Goal: Communication & Community: Answer question/provide support

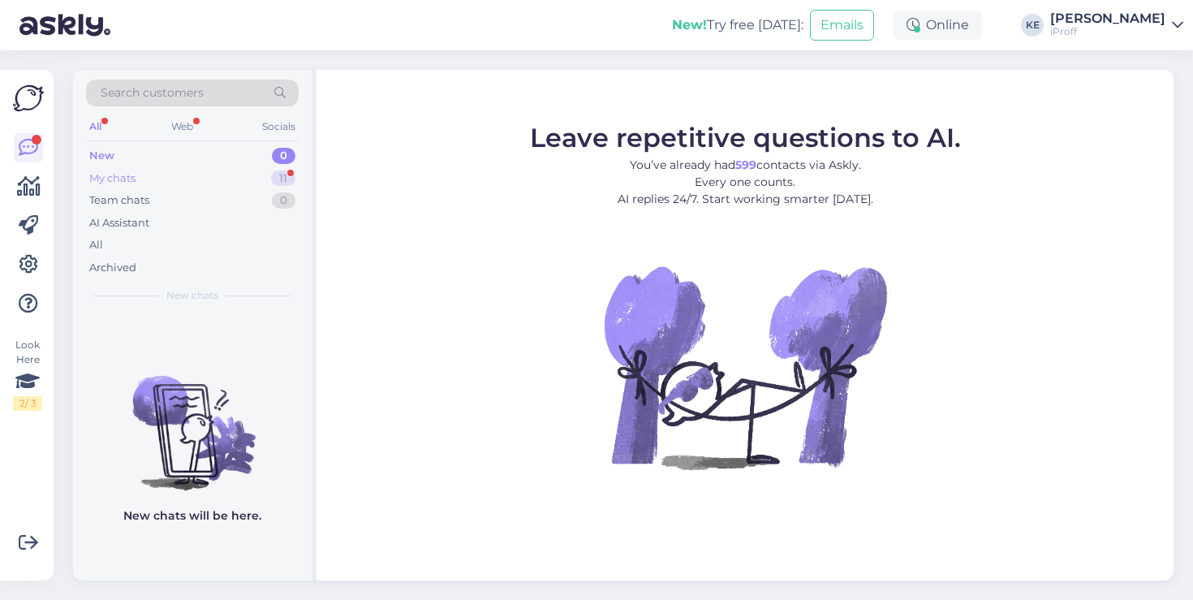
click at [272, 170] on div "My chats 11" at bounding box center [192, 178] width 213 height 23
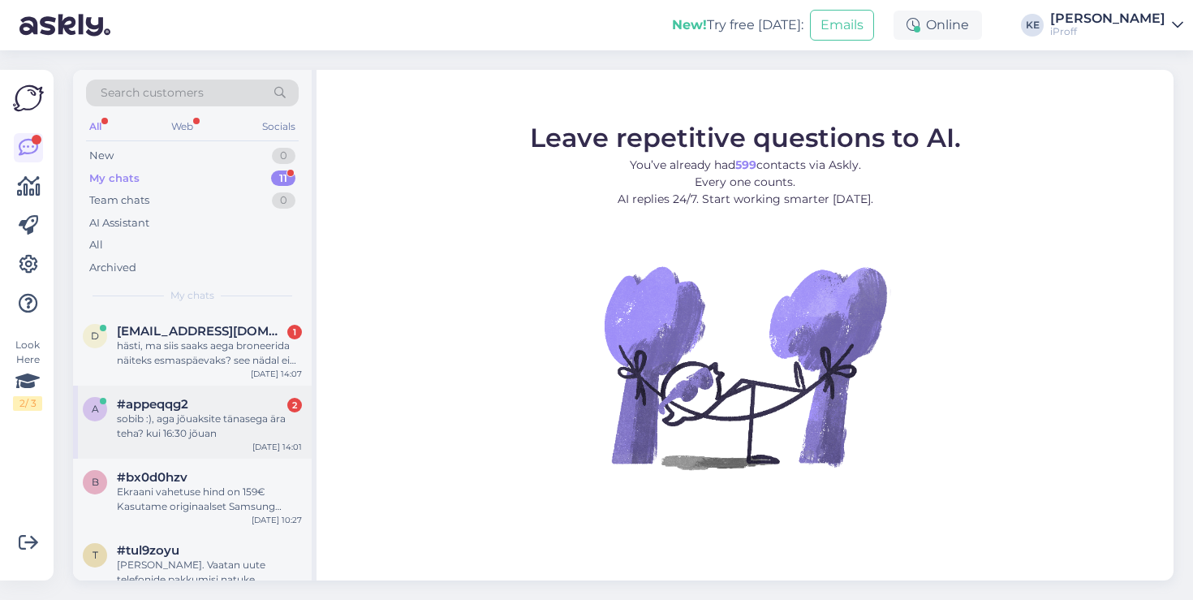
click at [208, 421] on div "sobib :), aga jõuaksite tänasega ära teha? kui 16:30 jõuan" at bounding box center [209, 425] width 185 height 29
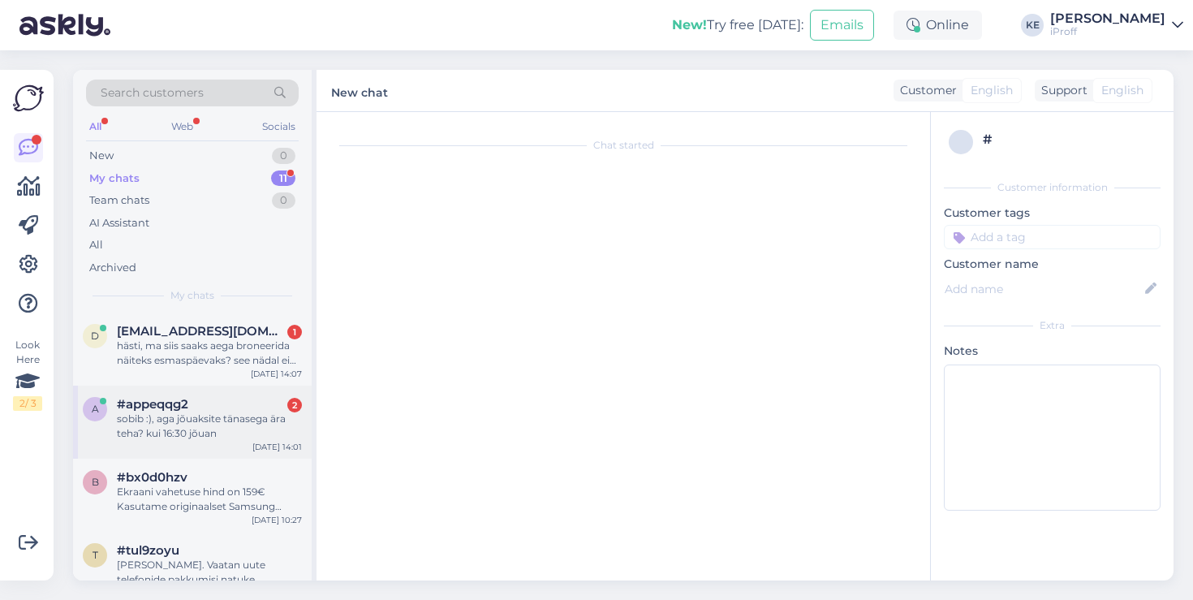
scroll to position [152, 0]
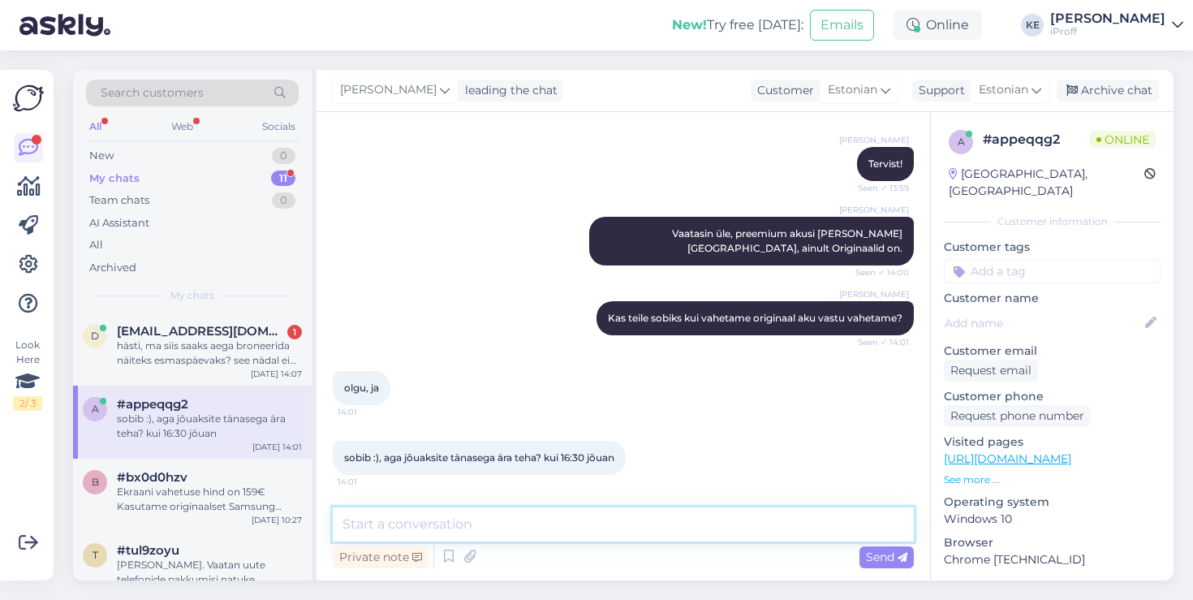
click at [532, 529] on textarea at bounding box center [623, 524] width 581 height 34
type textarea "Jah, töö võtab aega keskmiselt 1,5 tundi"
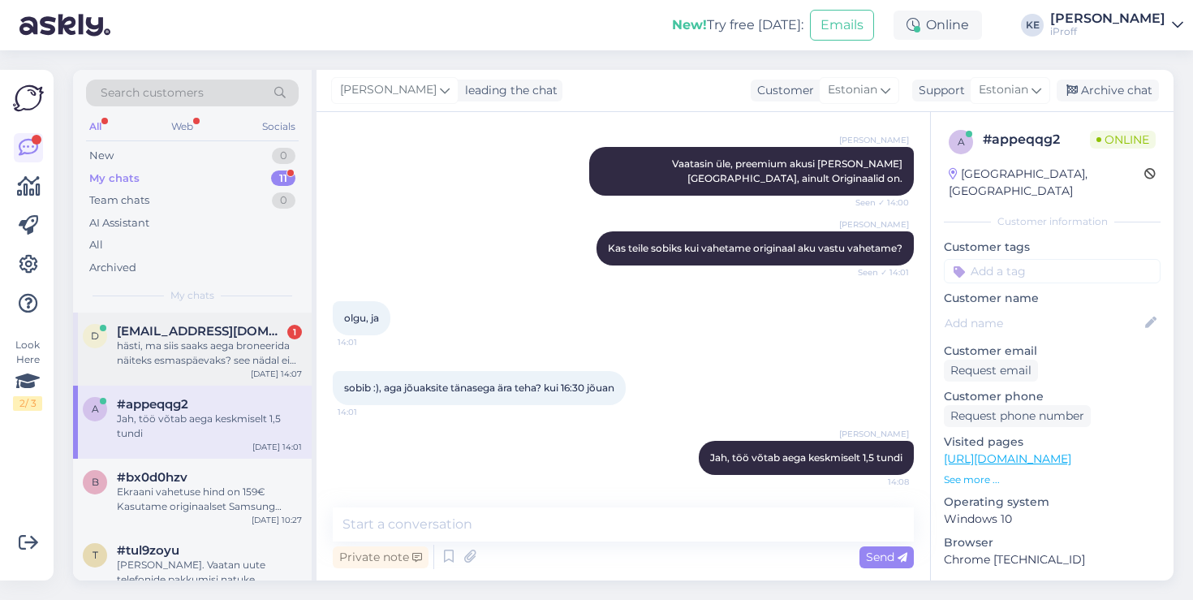
click at [234, 360] on div "hästi, ma siis saaks aega broneerida näiteks esmaspäevaks? see nädal ei ole või…" at bounding box center [209, 352] width 185 height 29
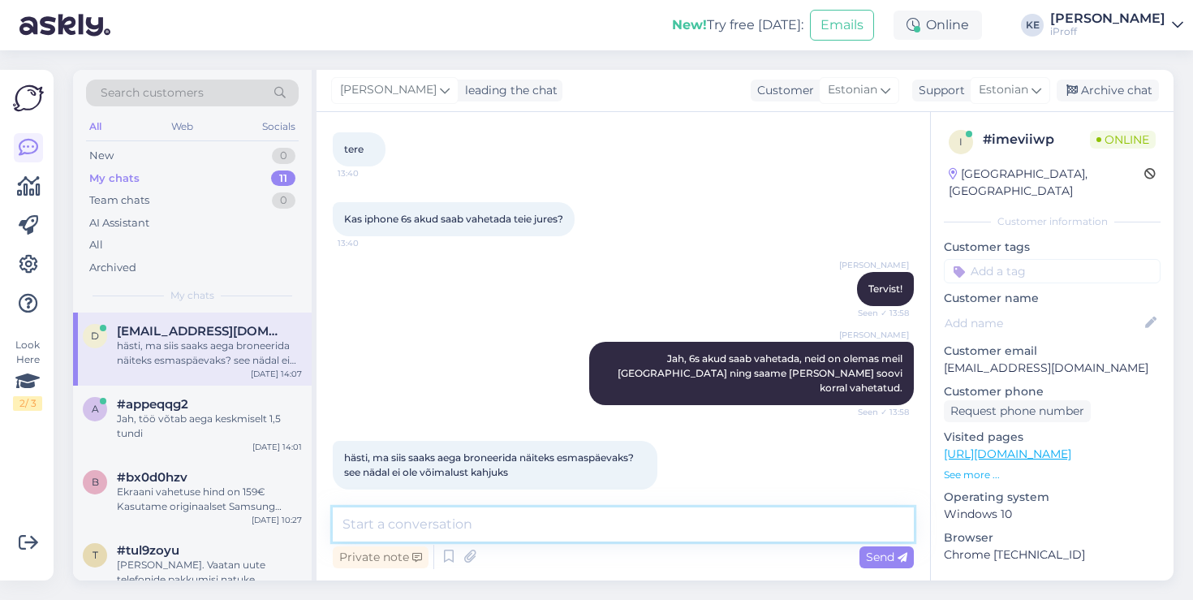
click at [554, 518] on textarea at bounding box center [623, 524] width 581 height 34
type textarea "J"
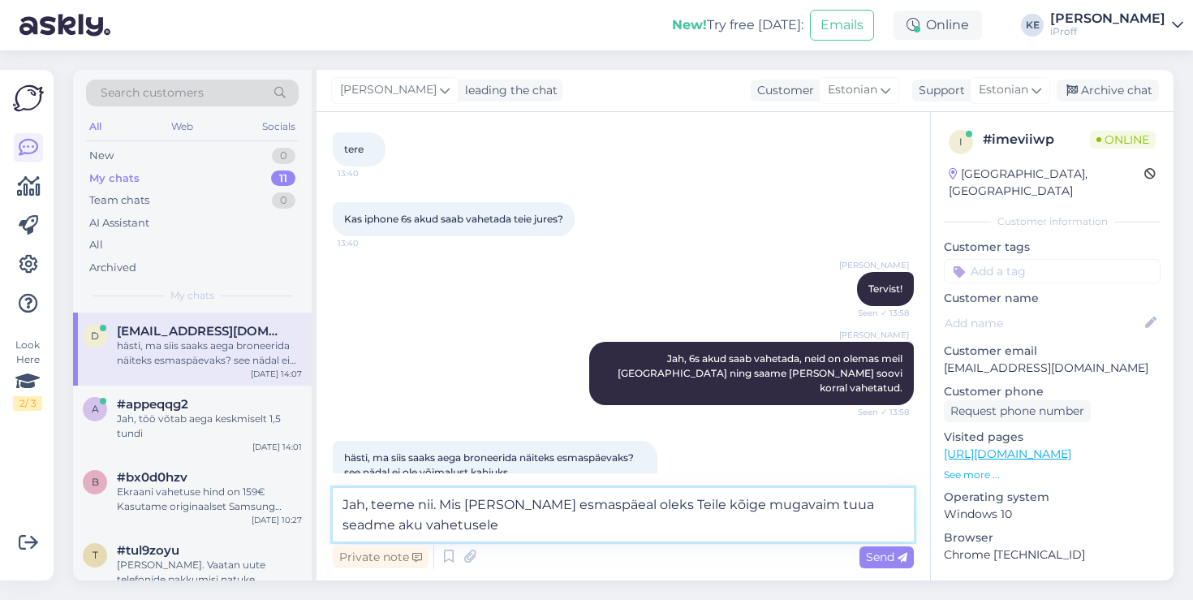
type textarea "Jah, teeme nii. Mis [PERSON_NAME] esmaspäeal oleks Teile kõige mugavaim tuua se…"
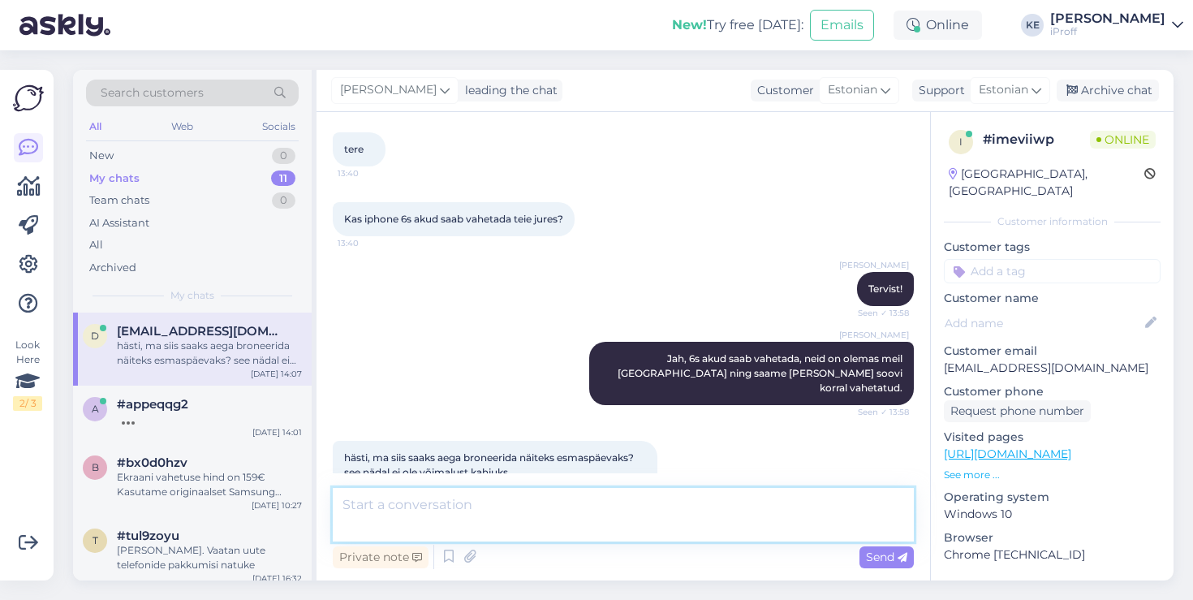
scroll to position [166, 0]
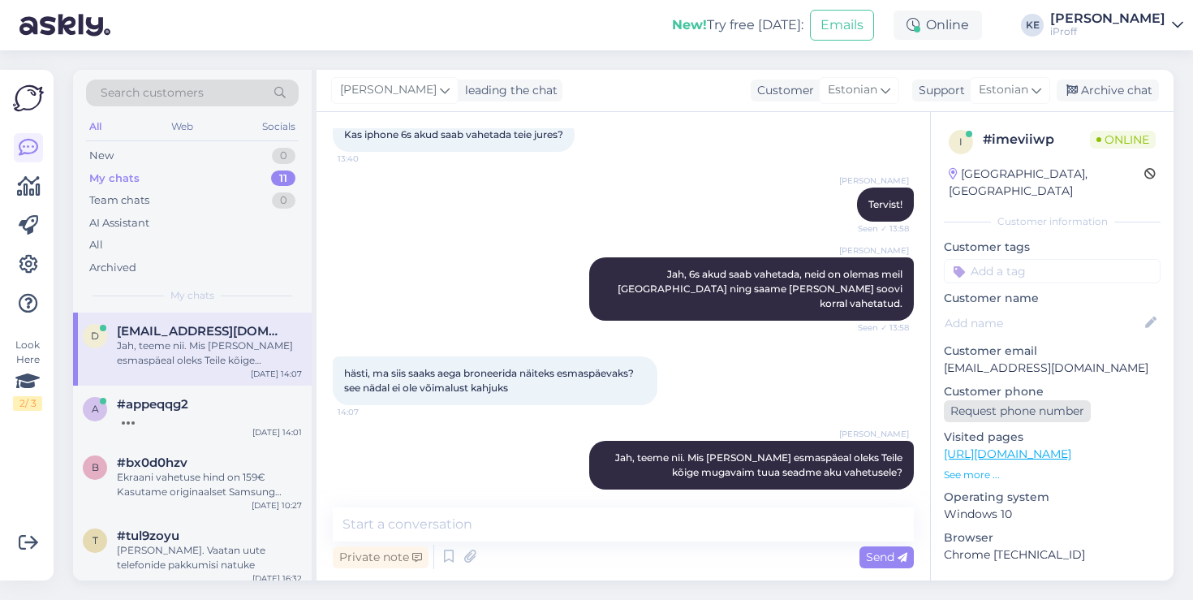
click at [1049, 400] on div "Request phone number" at bounding box center [1017, 411] width 147 height 22
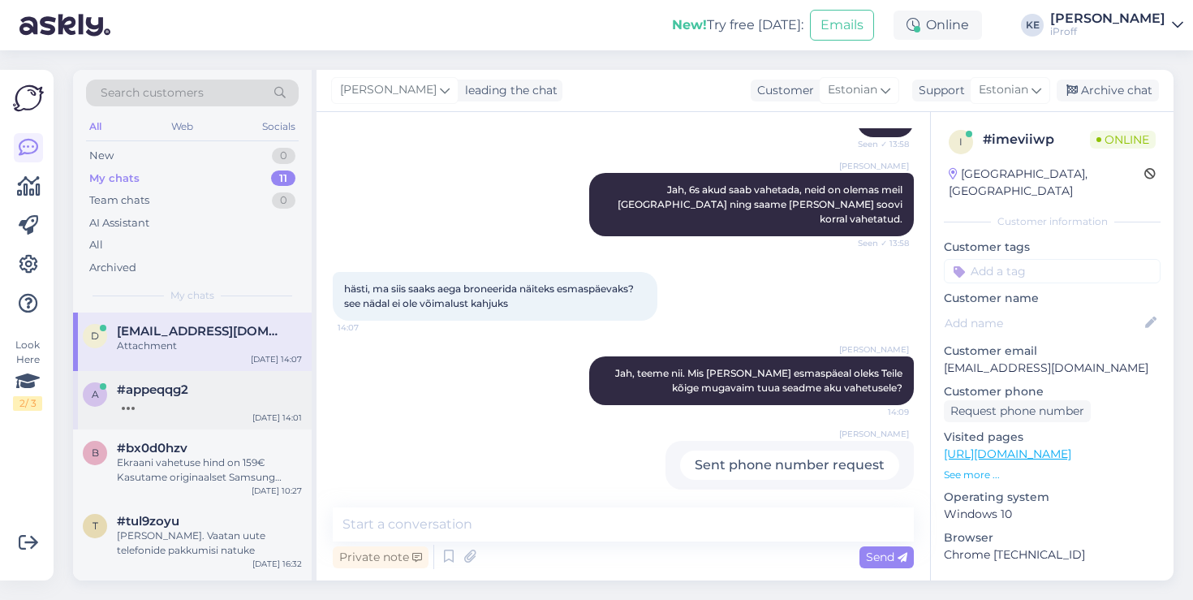
click at [179, 411] on div "a #appeqqg2 [DATE] 14:01" at bounding box center [192, 400] width 239 height 58
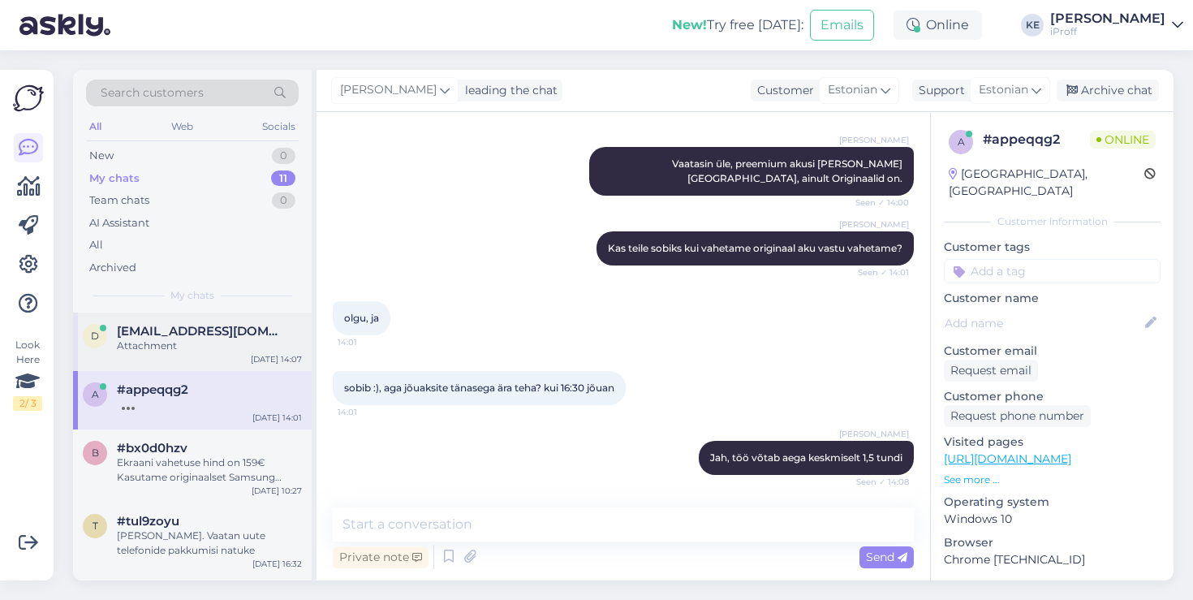
scroll to position [291, 0]
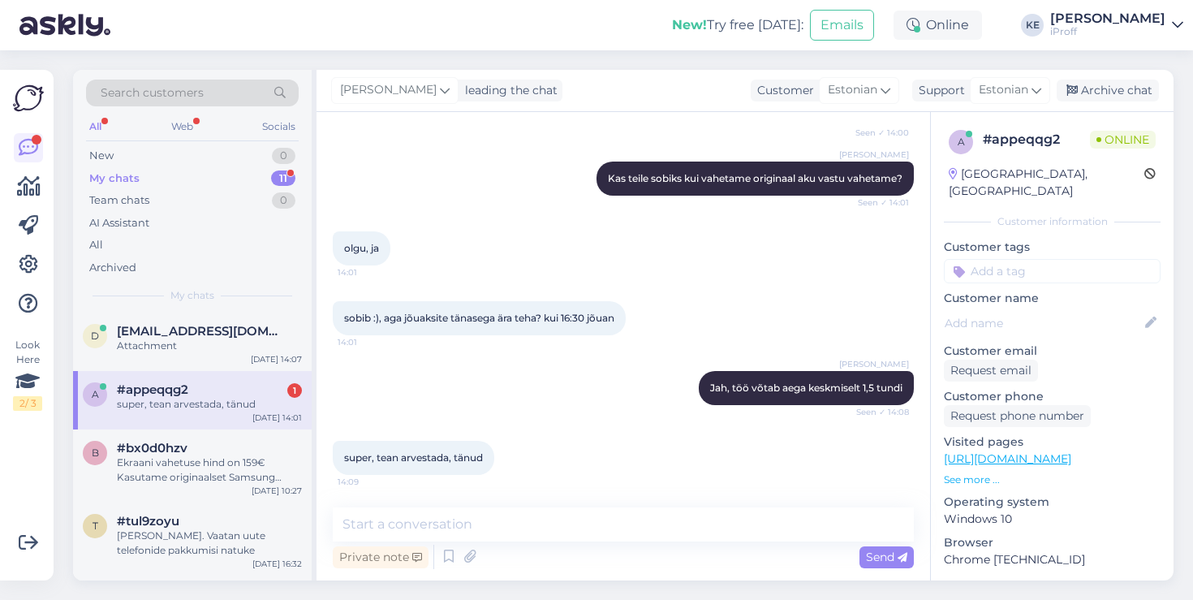
click at [232, 385] on div "#appeqqg2 1" at bounding box center [209, 389] width 185 height 15
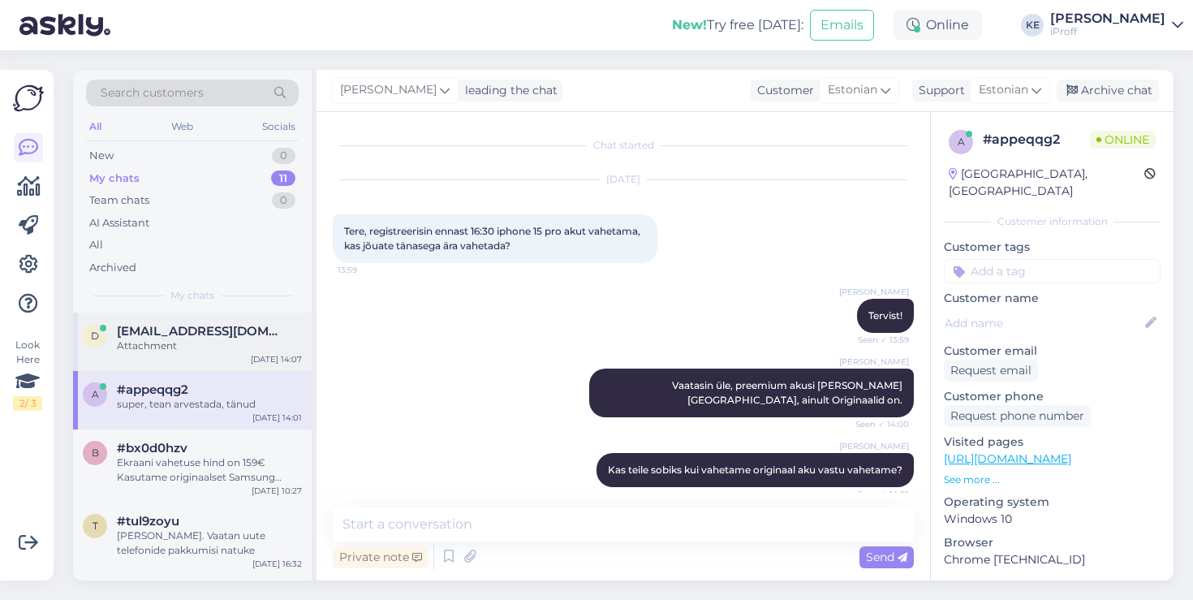
click at [230, 338] on div "Attachment" at bounding box center [209, 345] width 185 height 15
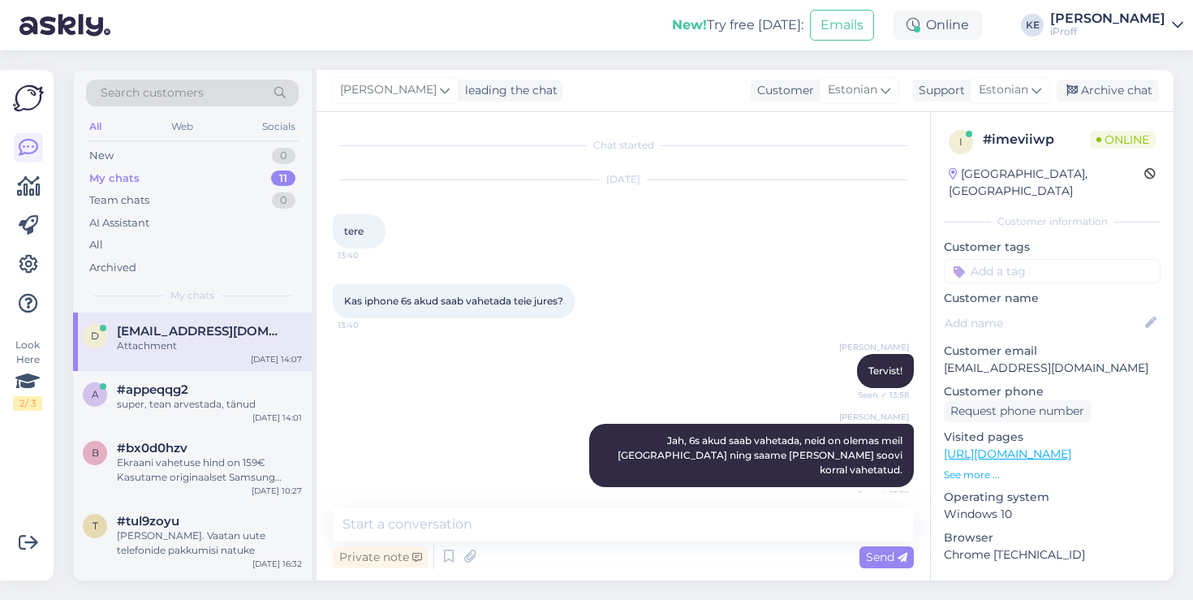
scroll to position [251, 0]
